Goal: Information Seeking & Learning: Get advice/opinions

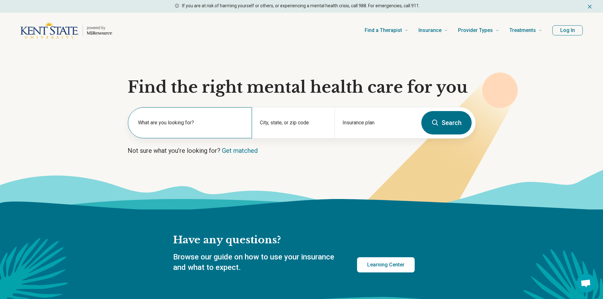
click at [225, 126] on label "What are you looking for?" at bounding box center [191, 123] width 106 height 8
click at [294, 121] on div "City, state, or zip code" at bounding box center [293, 122] width 83 height 31
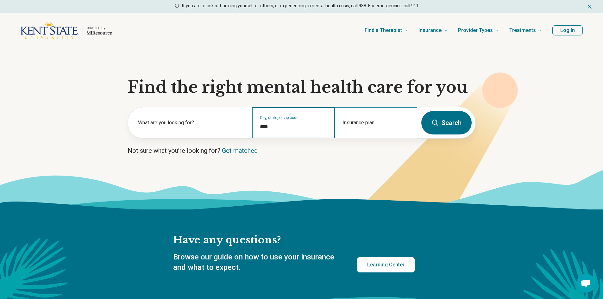
type input "****"
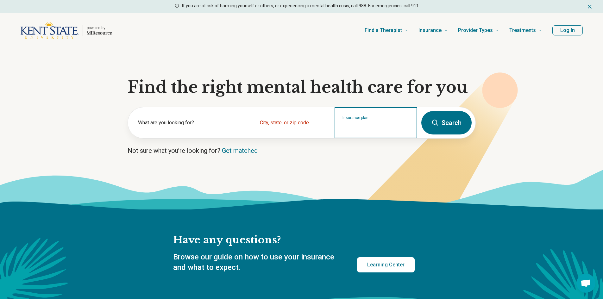
click at [386, 126] on input "Insurance plan" at bounding box center [375, 127] width 67 height 8
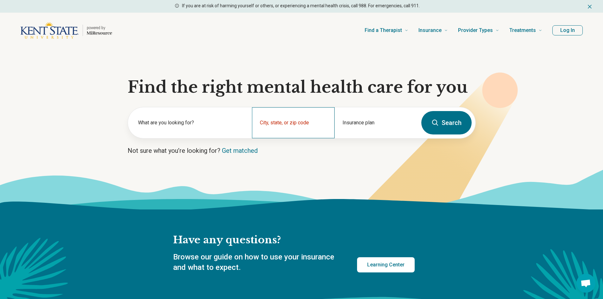
click at [285, 121] on div "City, state, or zip code" at bounding box center [293, 122] width 83 height 31
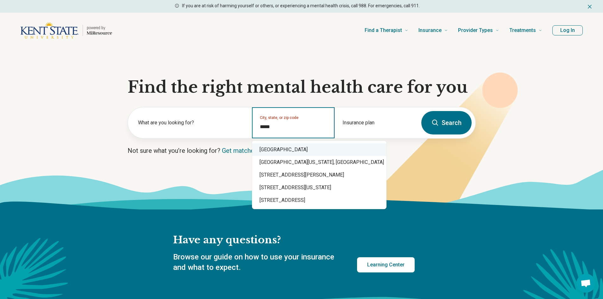
click at [295, 146] on div "Kent, OH 44240" at bounding box center [319, 149] width 134 height 13
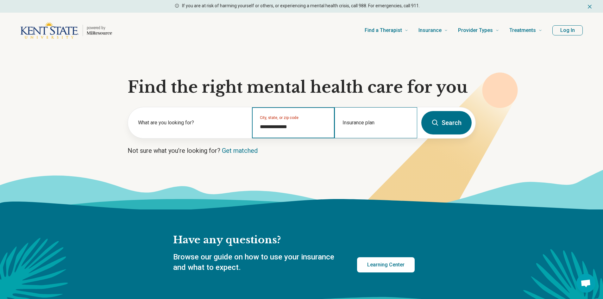
type input "**********"
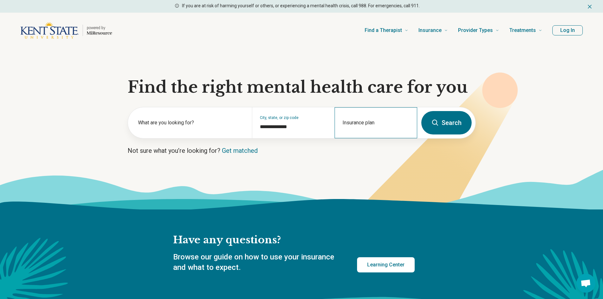
click at [377, 123] on div "Insurance plan" at bounding box center [375, 122] width 83 height 31
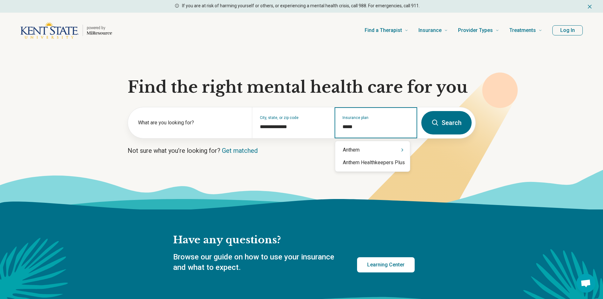
type input "******"
click at [366, 154] on div "Anthem" at bounding box center [372, 150] width 75 height 13
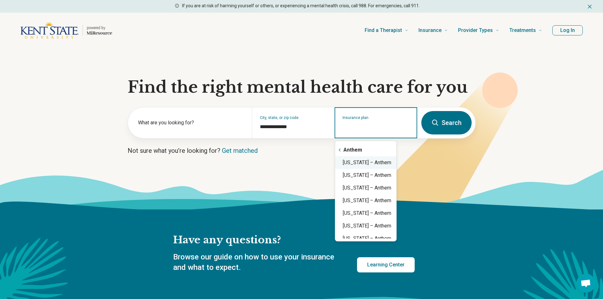
click at [374, 161] on div "Ohio – Anthem" at bounding box center [365, 162] width 61 height 13
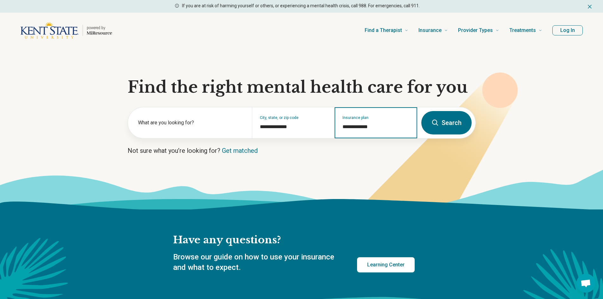
type input "**********"
click at [440, 121] on button "Search" at bounding box center [446, 122] width 50 height 23
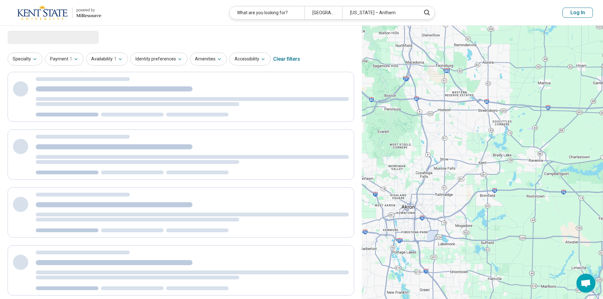
select select "***"
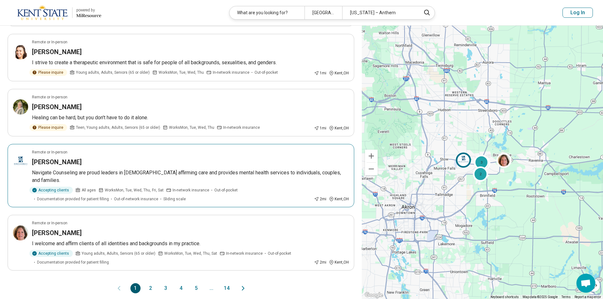
scroll to position [411, 0]
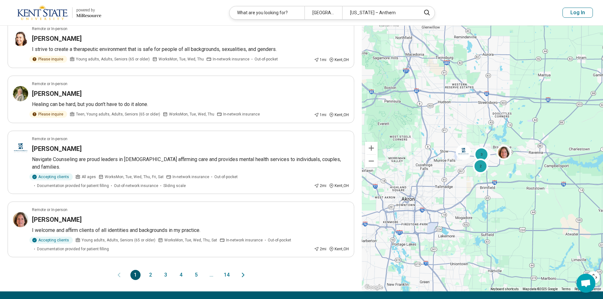
click at [151, 270] on button "2" at bounding box center [151, 275] width 10 height 10
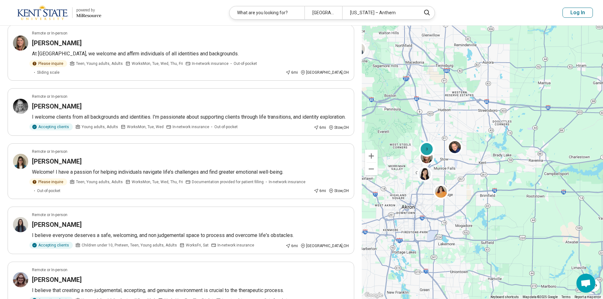
scroll to position [316, 0]
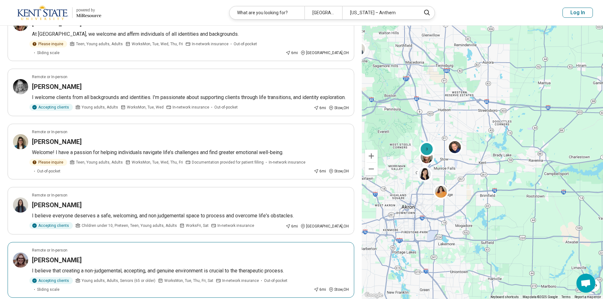
click at [64, 258] on h3 "Jordan Frederick" at bounding box center [57, 260] width 50 height 9
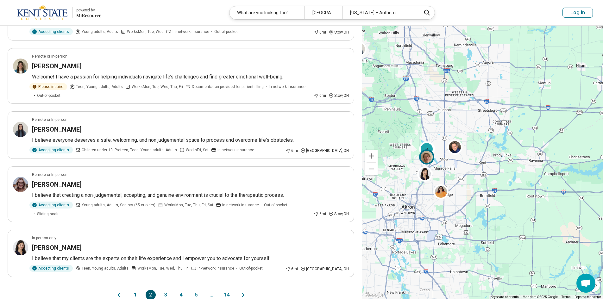
scroll to position [411, 0]
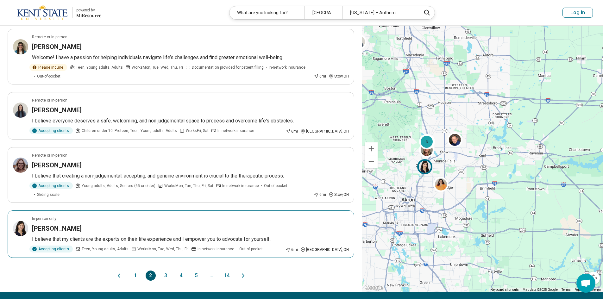
click at [66, 224] on h3 "Alyssa Hernandez" at bounding box center [57, 228] width 50 height 9
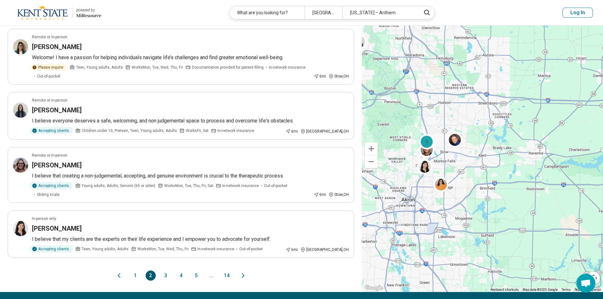
click at [164, 270] on button "3" at bounding box center [166, 275] width 10 height 10
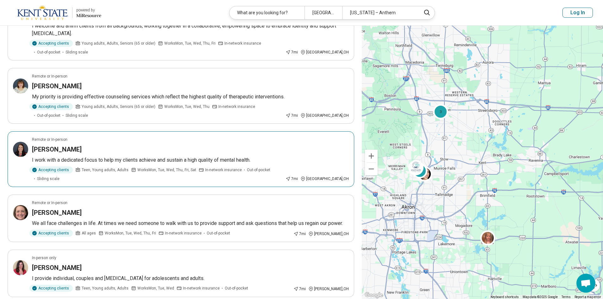
scroll to position [221, 0]
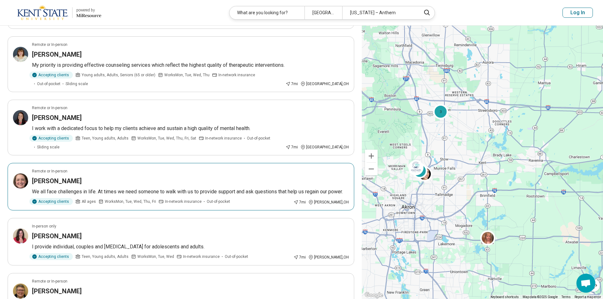
click at [55, 177] on h3 "[PERSON_NAME]" at bounding box center [57, 181] width 50 height 9
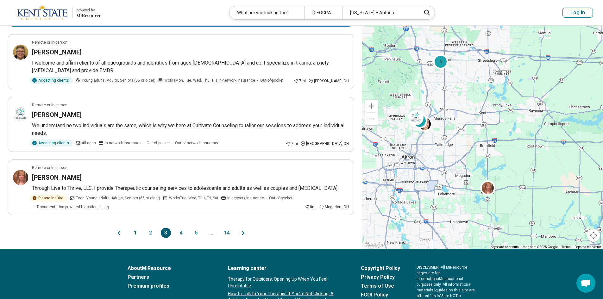
scroll to position [475, 0]
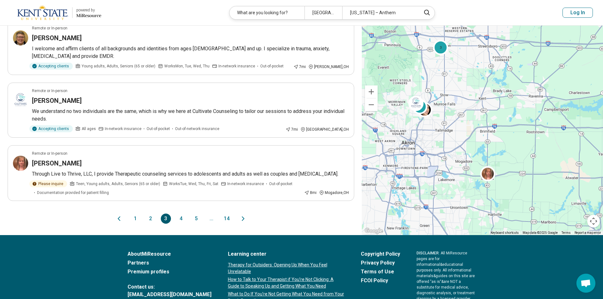
click at [181, 214] on button "4" at bounding box center [181, 219] width 10 height 10
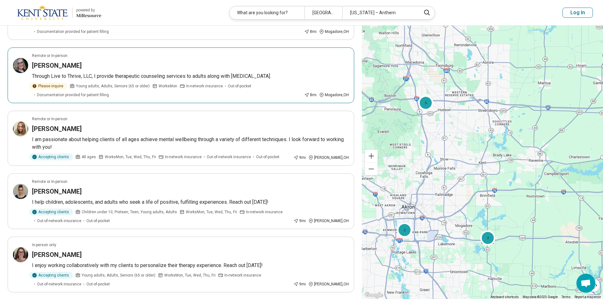
scroll to position [190, 0]
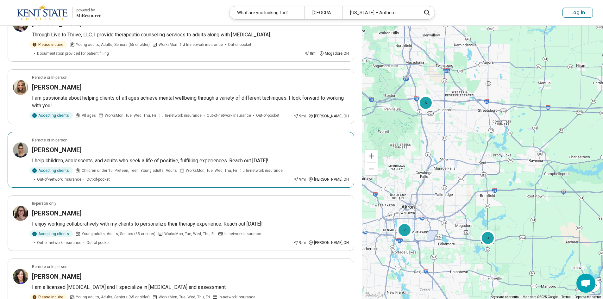
click at [68, 146] on h3 "Elizabeth Harris" at bounding box center [57, 150] width 50 height 9
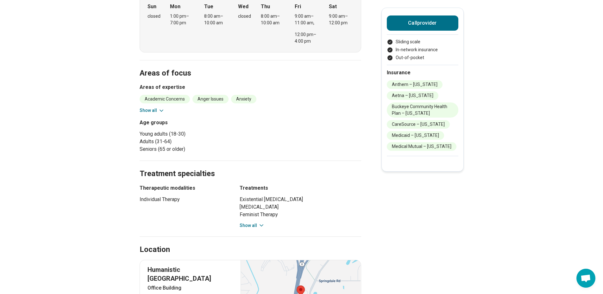
scroll to position [253, 0]
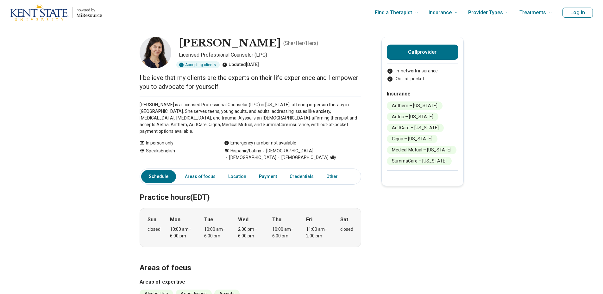
scroll to position [221, 0]
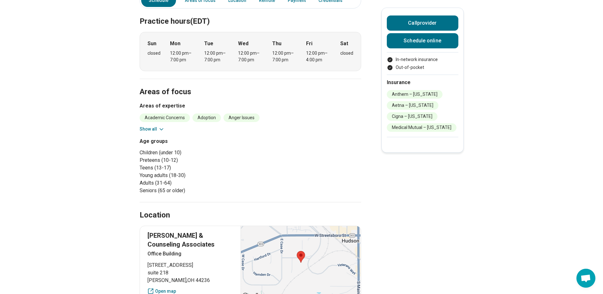
scroll to position [127, 0]
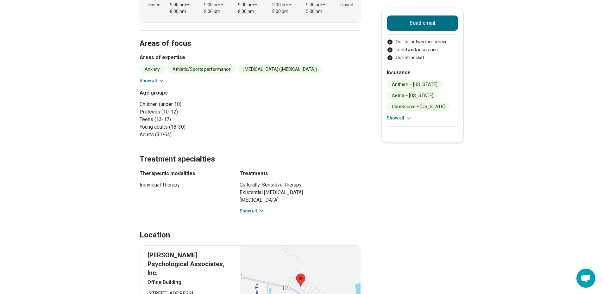
scroll to position [221, 0]
